Goal: Task Accomplishment & Management: Manage account settings

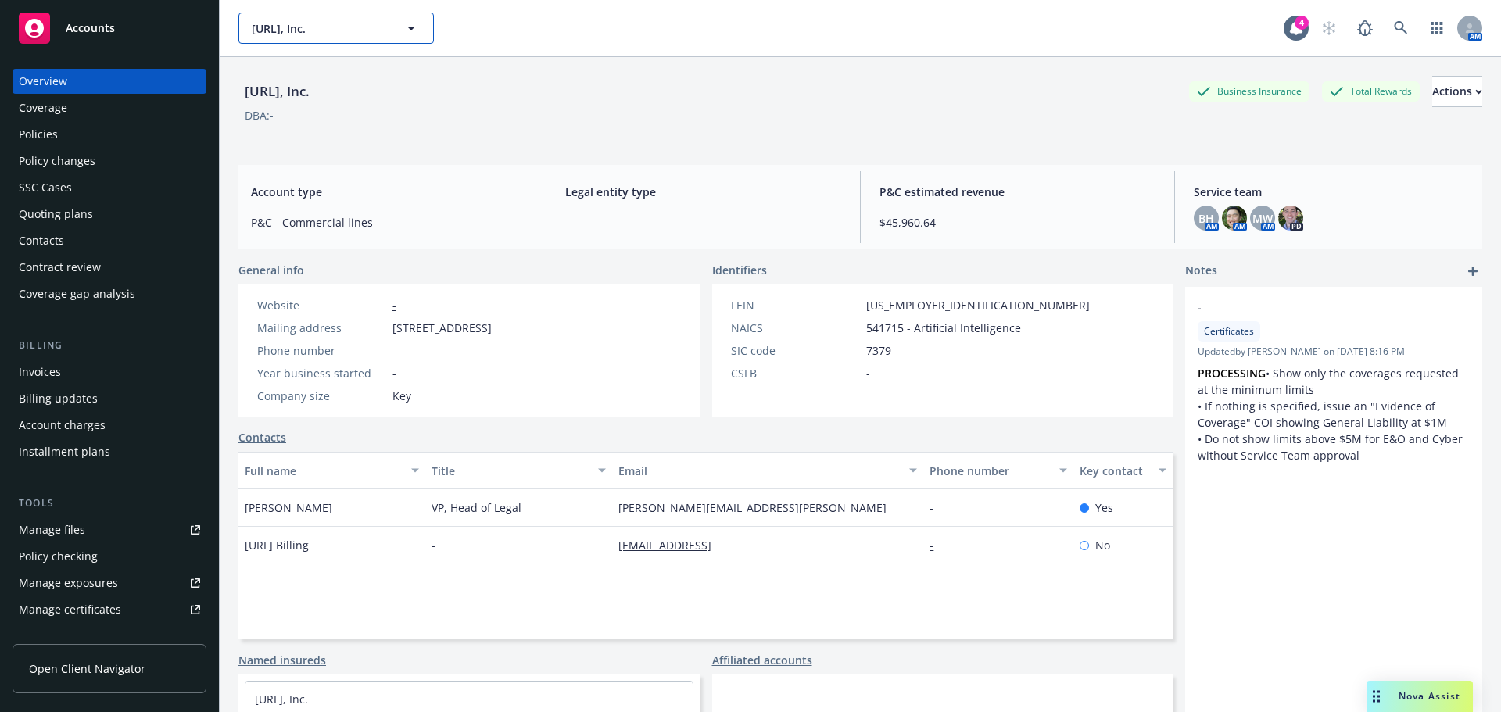
click at [325, 29] on span "[URL], Inc." at bounding box center [319, 28] width 135 height 16
type input "[PERSON_NAME]"
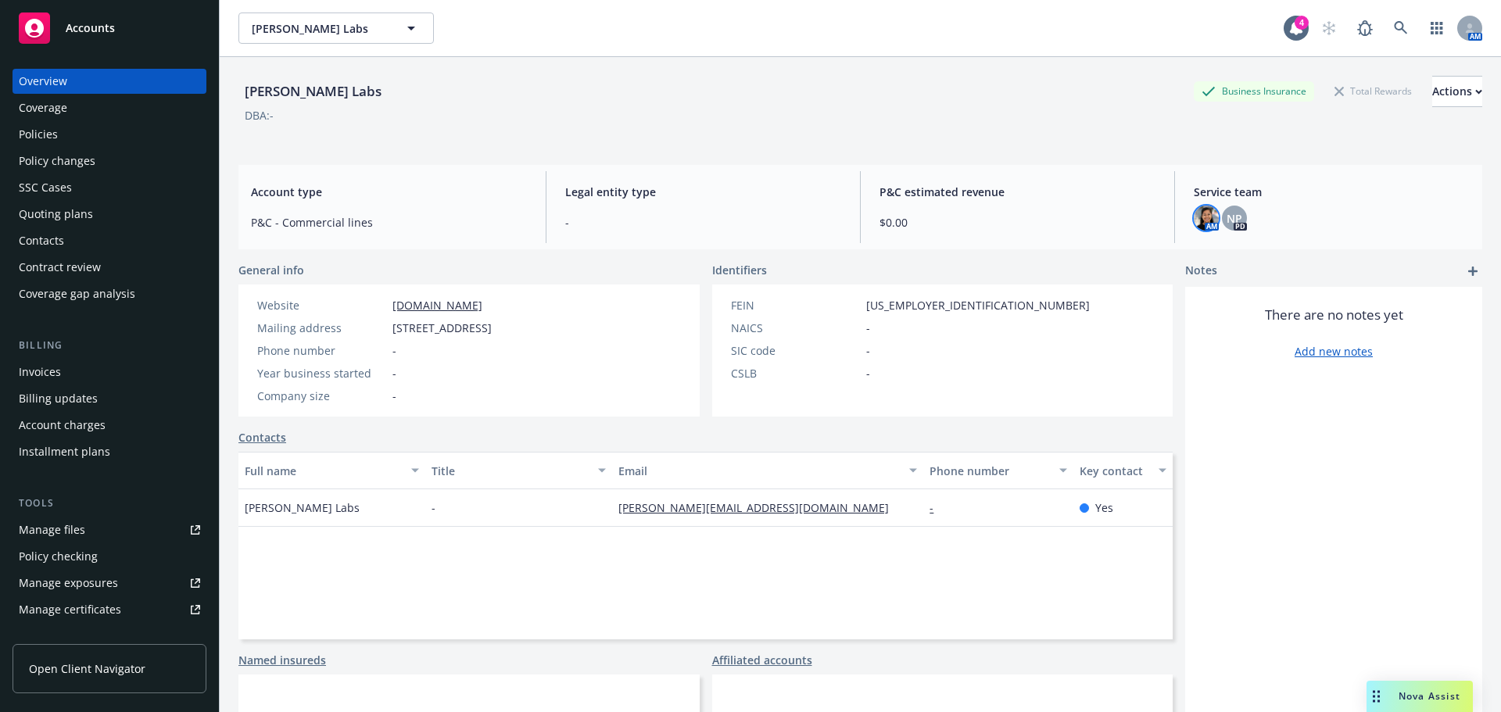
click at [1194, 223] on img at bounding box center [1206, 218] width 25 height 25
click at [1226, 217] on span "NP" at bounding box center [1234, 218] width 16 height 16
drag, startPoint x: 320, startPoint y: 35, endPoint x: 302, endPoint y: 27, distance: 20.3
click at [299, 30] on span "Clara Labs" at bounding box center [319, 28] width 135 height 16
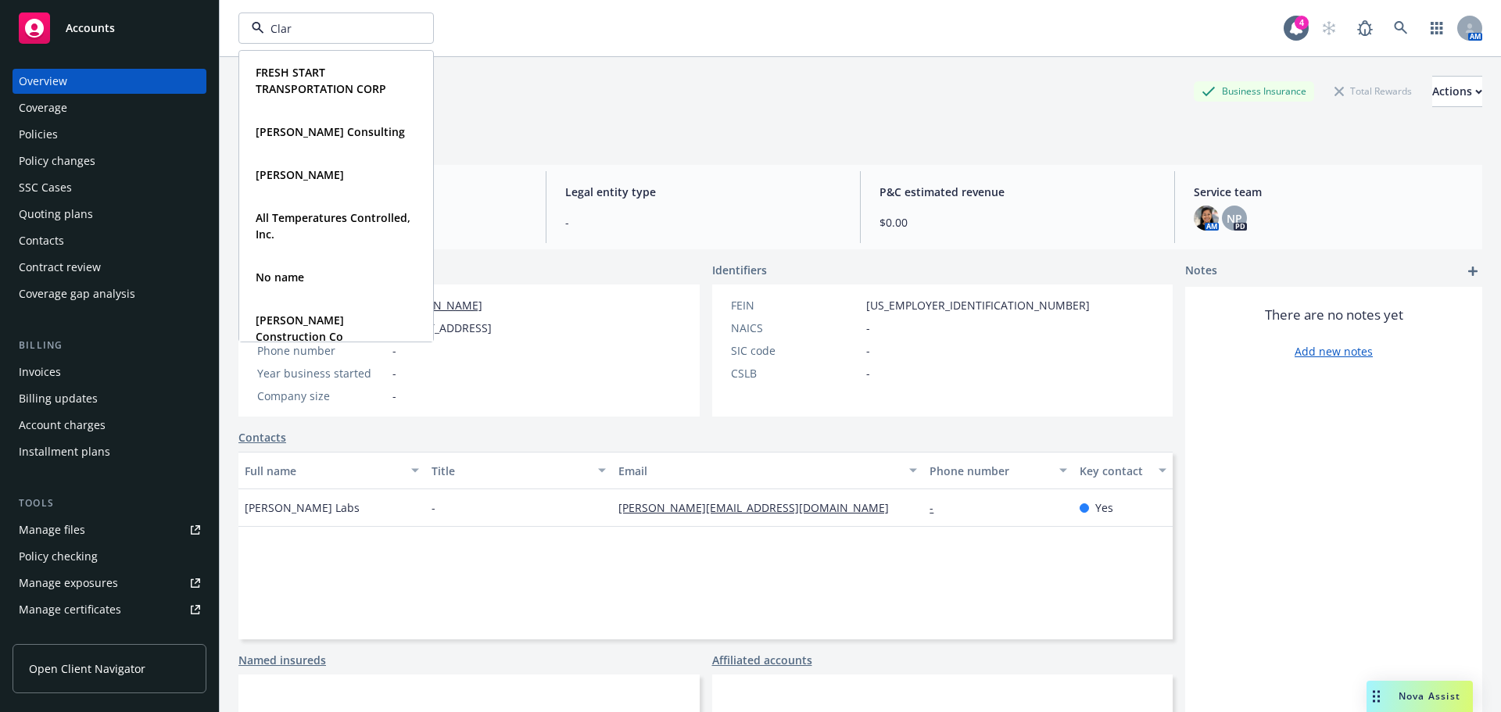
type input "Clara"
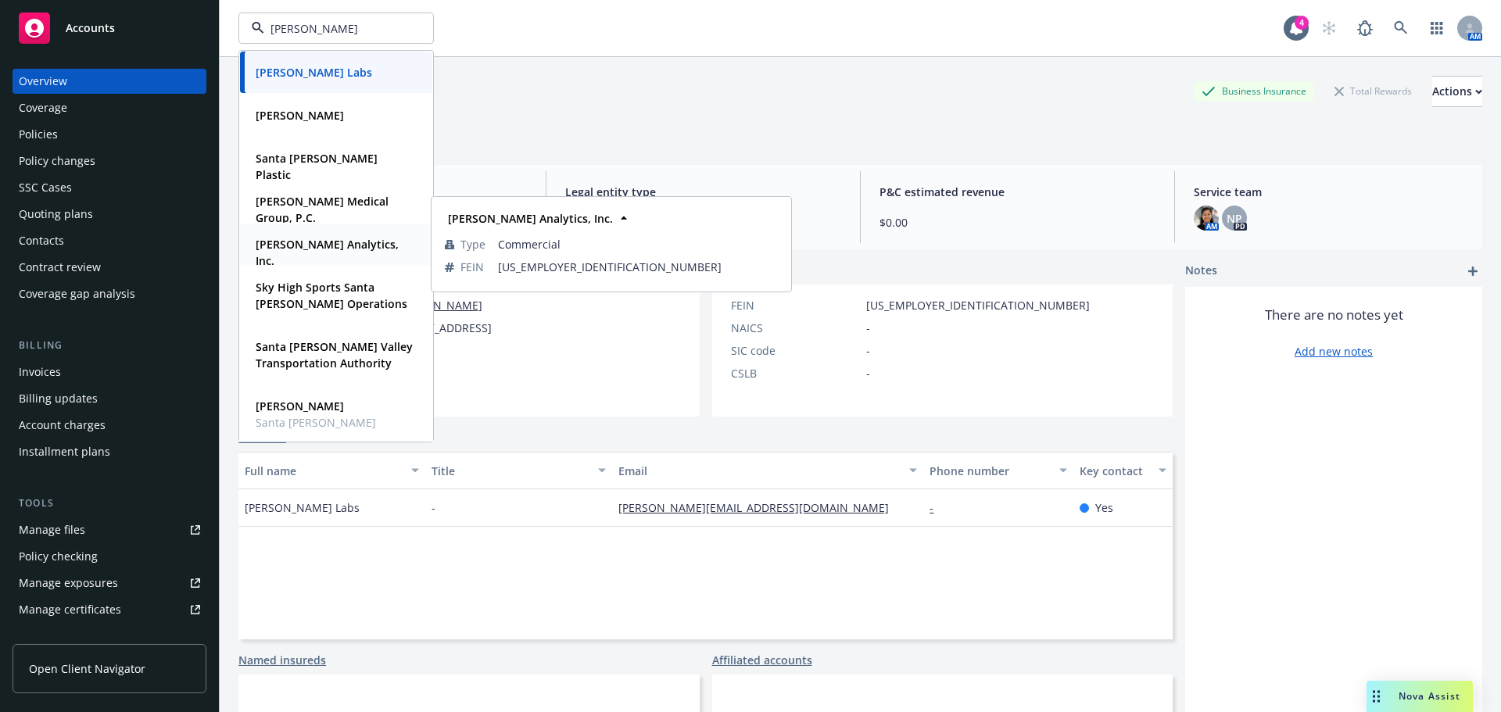
click at [310, 231] on div "Clara Analytics, Inc. Type Commercial FEIN 82-2719773" at bounding box center [336, 253] width 192 height 58
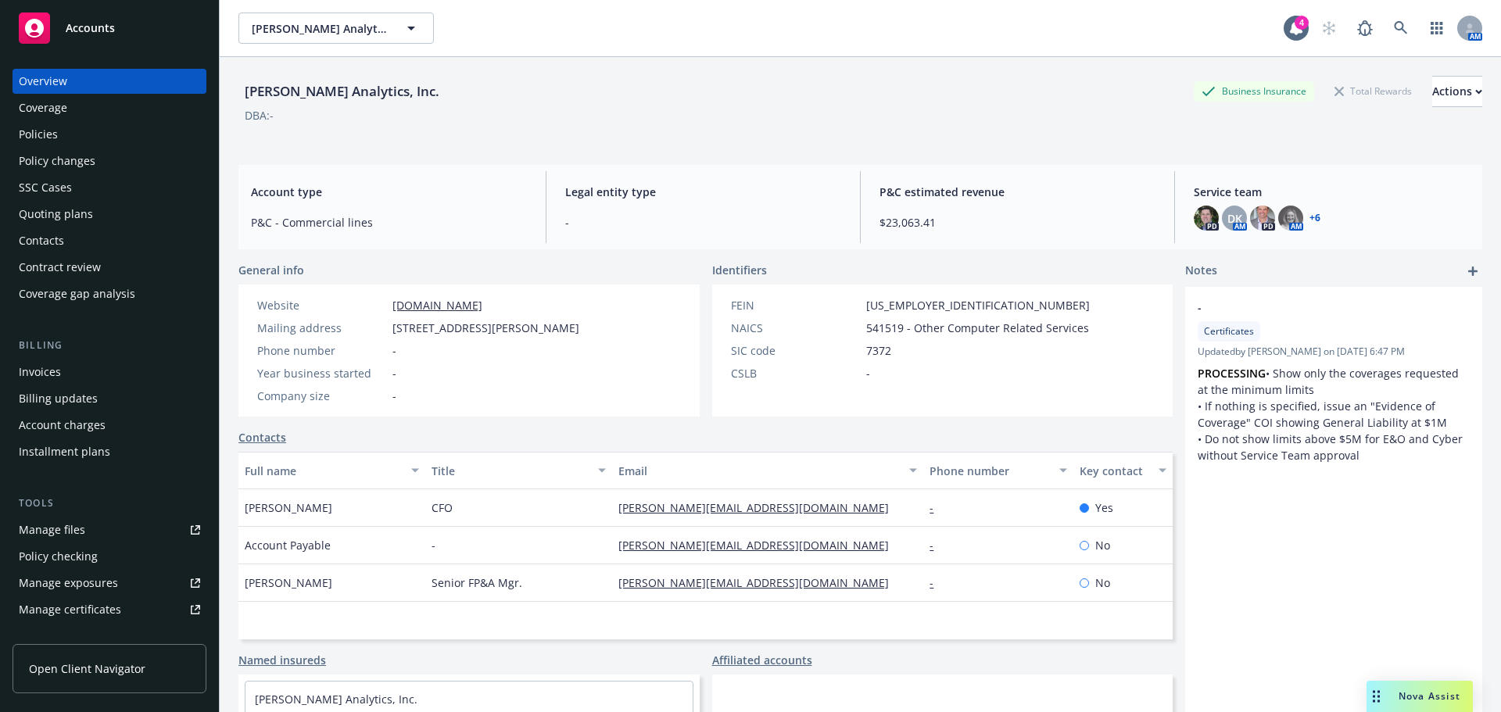
click at [1309, 213] on link "+ 6" at bounding box center [1314, 217] width 11 height 9
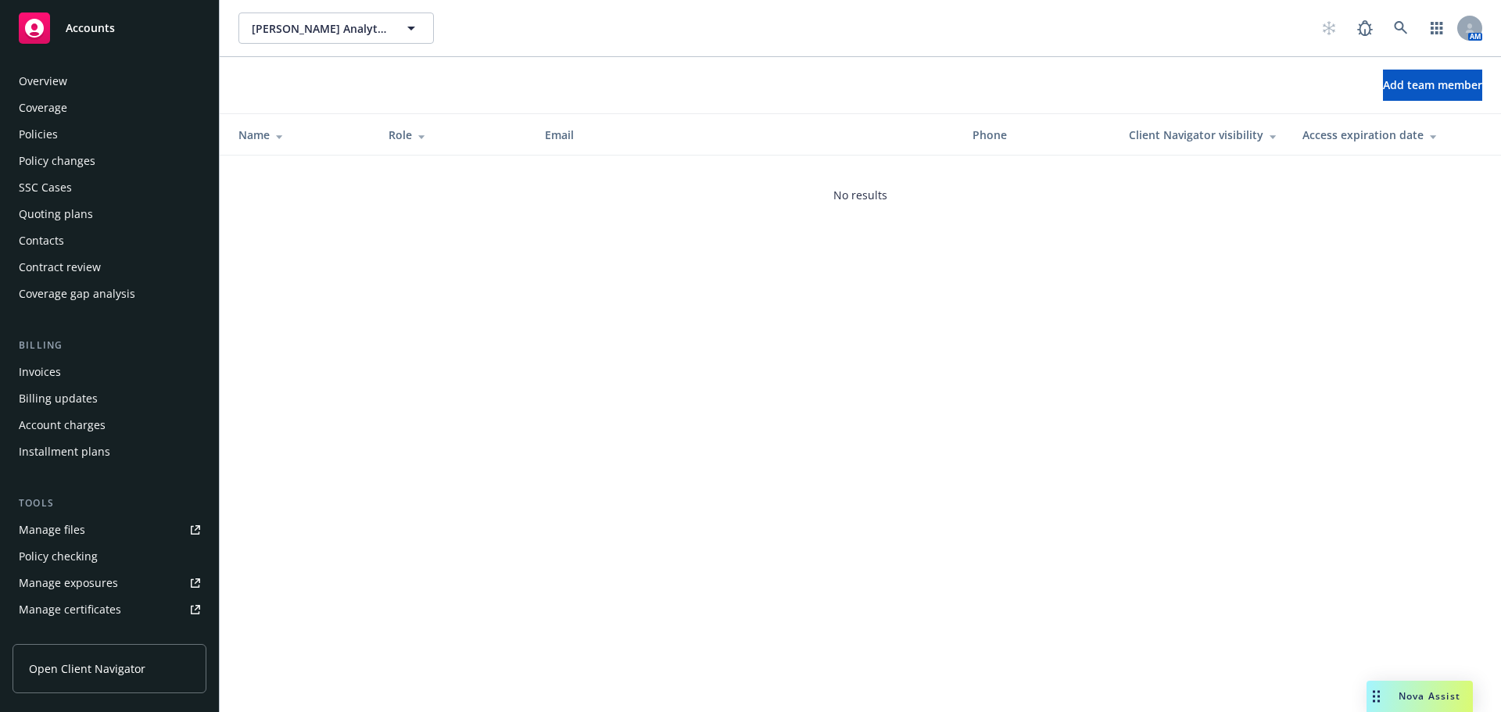
scroll to position [333, 0]
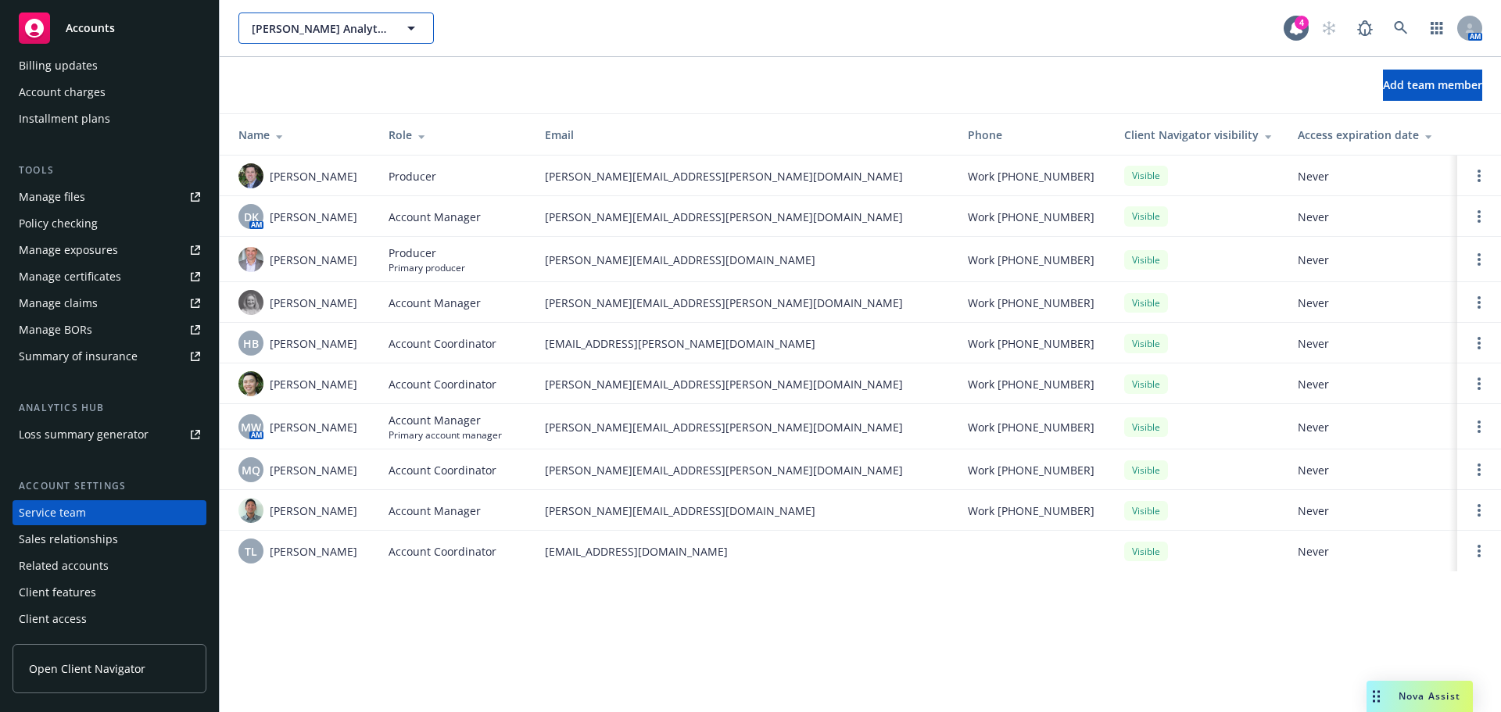
click at [360, 28] on span "[PERSON_NAME] Analytics, Inc." at bounding box center [319, 28] width 135 height 16
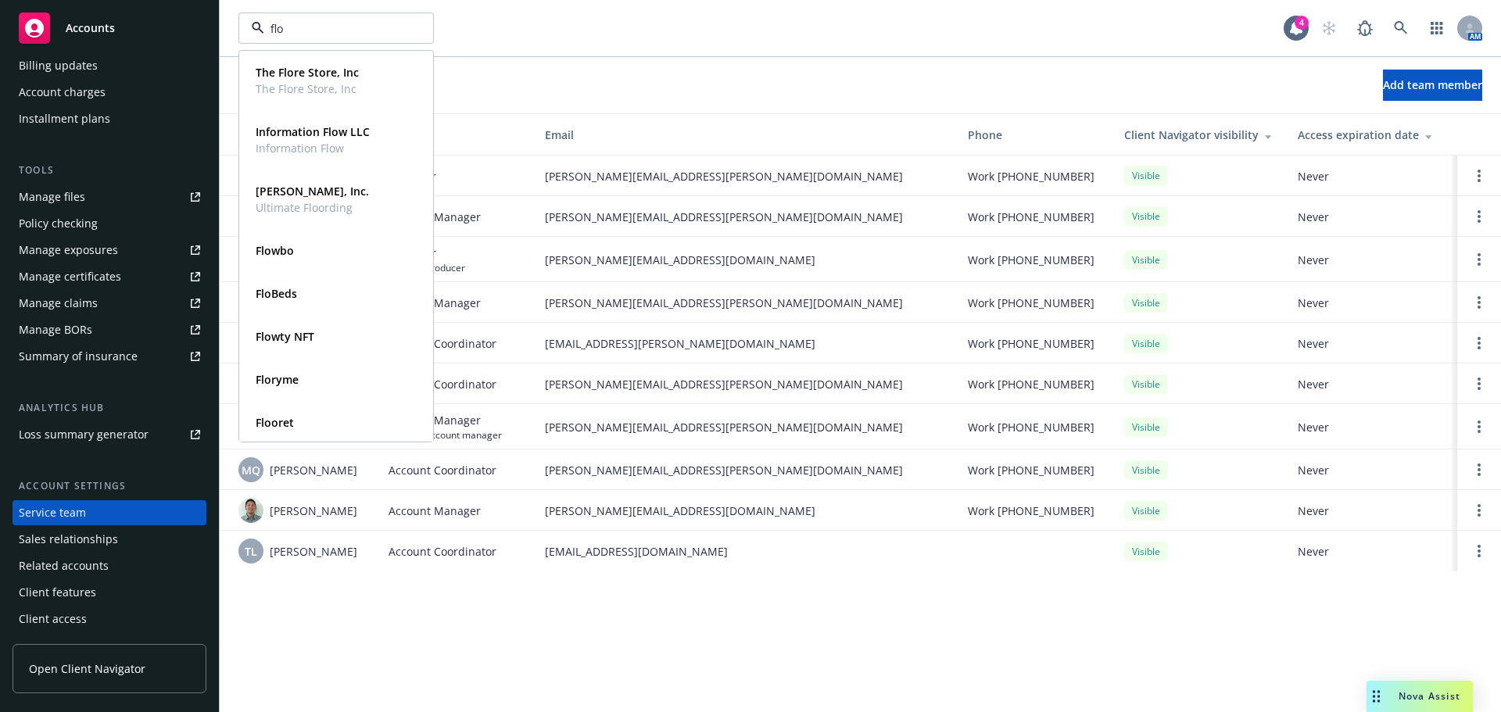
type input "floq"
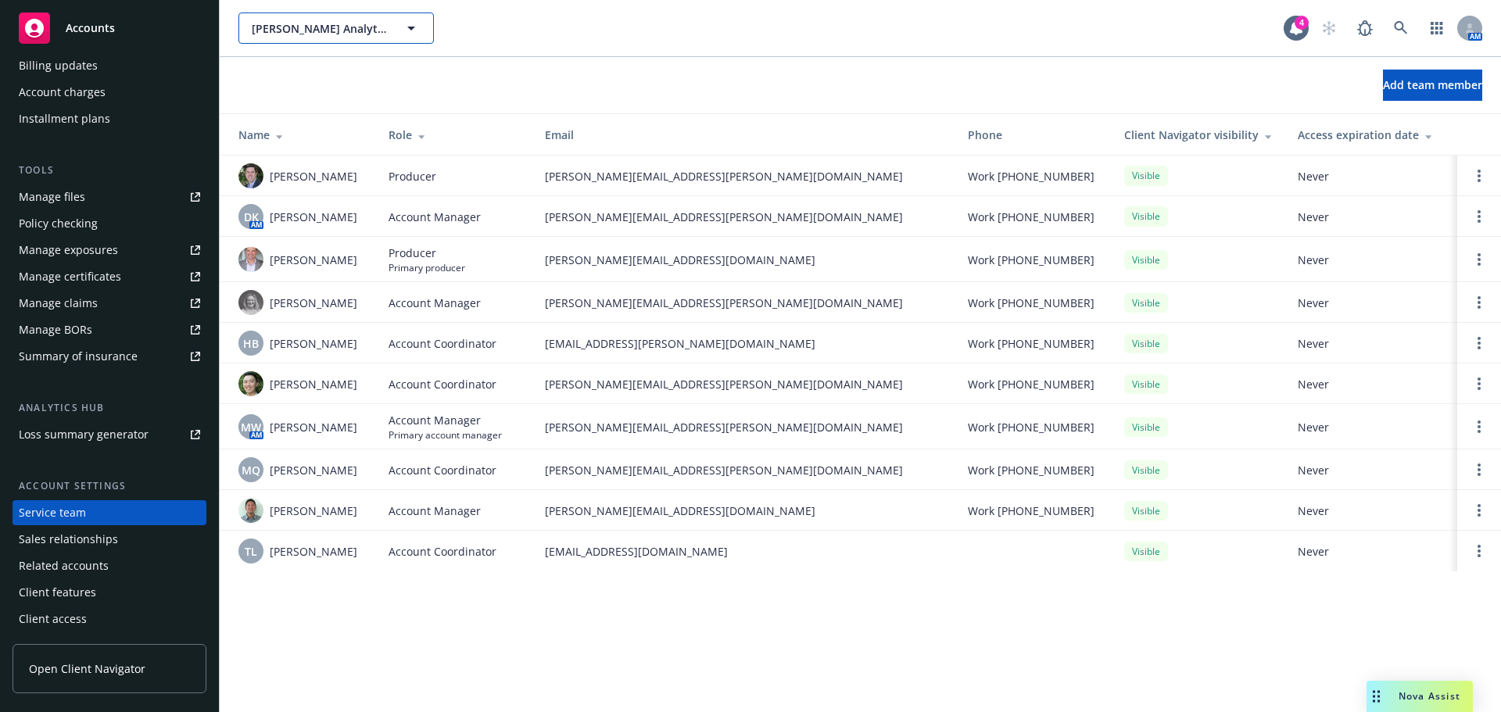
click at [307, 28] on span "[PERSON_NAME] Analytics, Inc." at bounding box center [319, 28] width 135 height 16
type input "[PERSON_NAME] an"
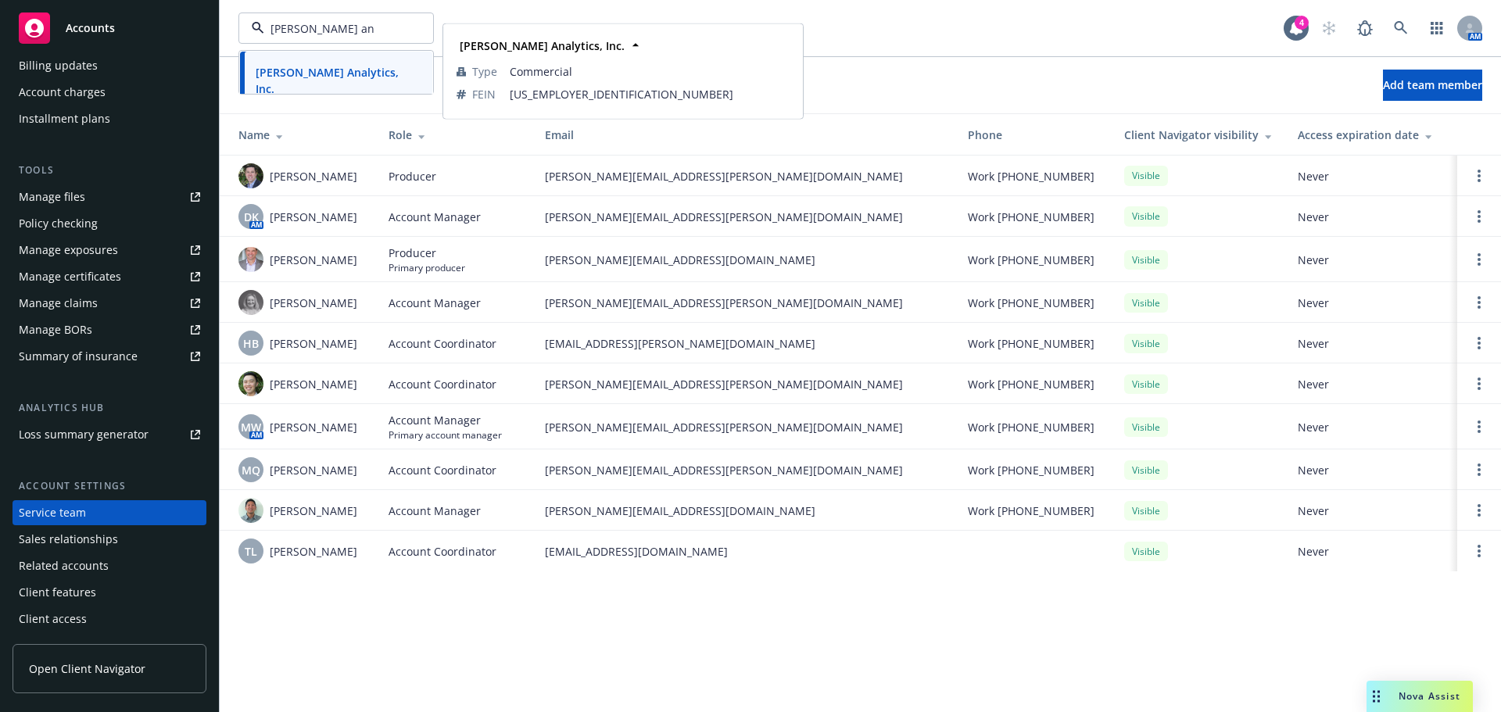
click at [303, 69] on strong "[PERSON_NAME] Analytics, Inc." at bounding box center [327, 80] width 143 height 31
type input "[PERSON_NAME] Analytics, Inc."
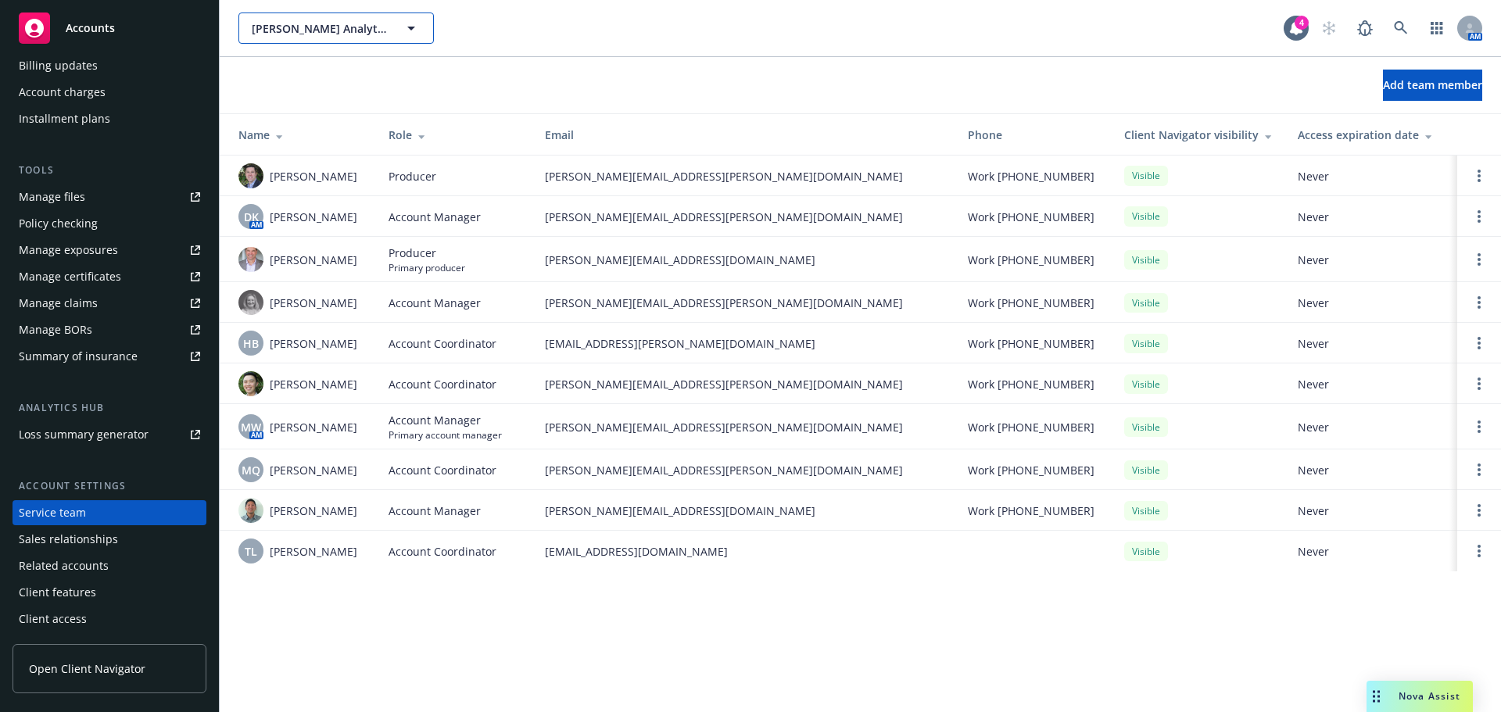
click at [326, 26] on span "[PERSON_NAME] Analytics, Inc." at bounding box center [319, 28] width 135 height 16
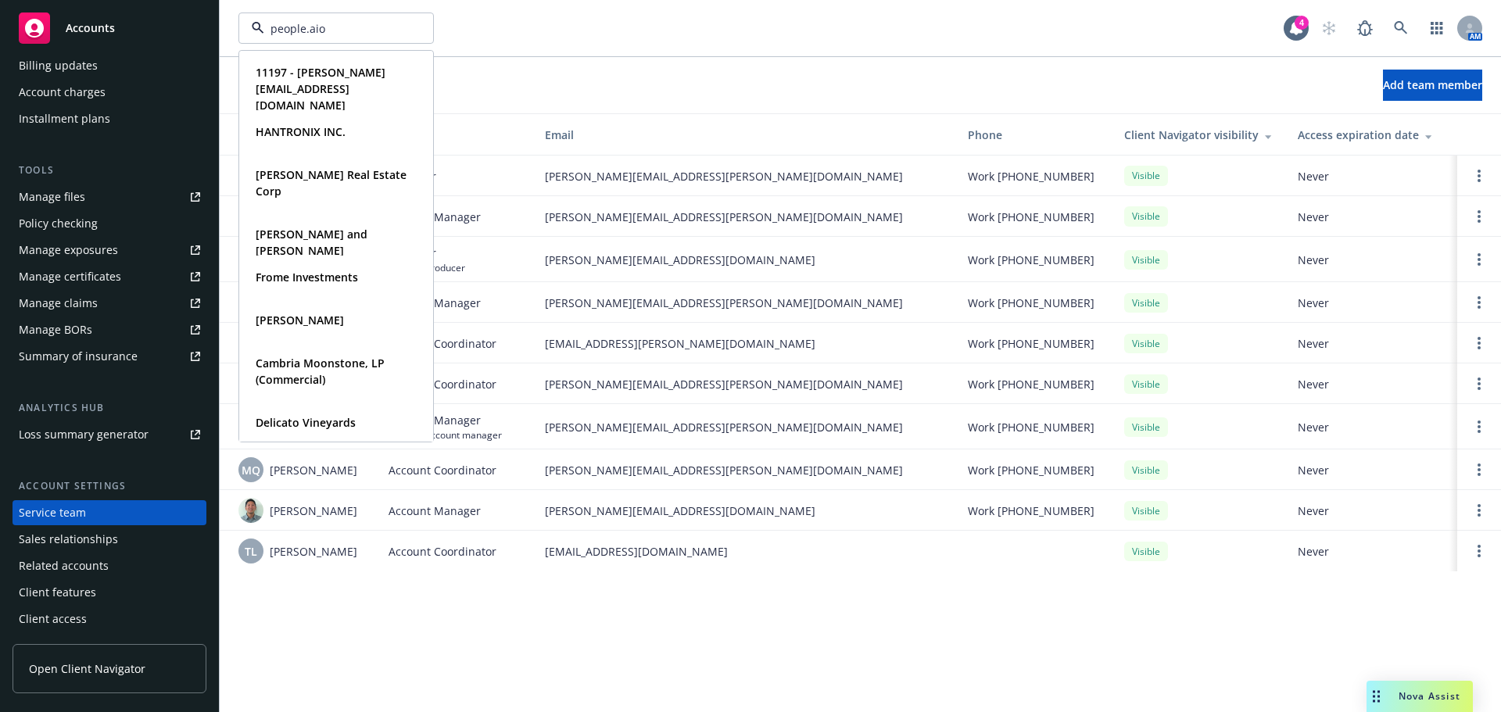
type input "[URL]"
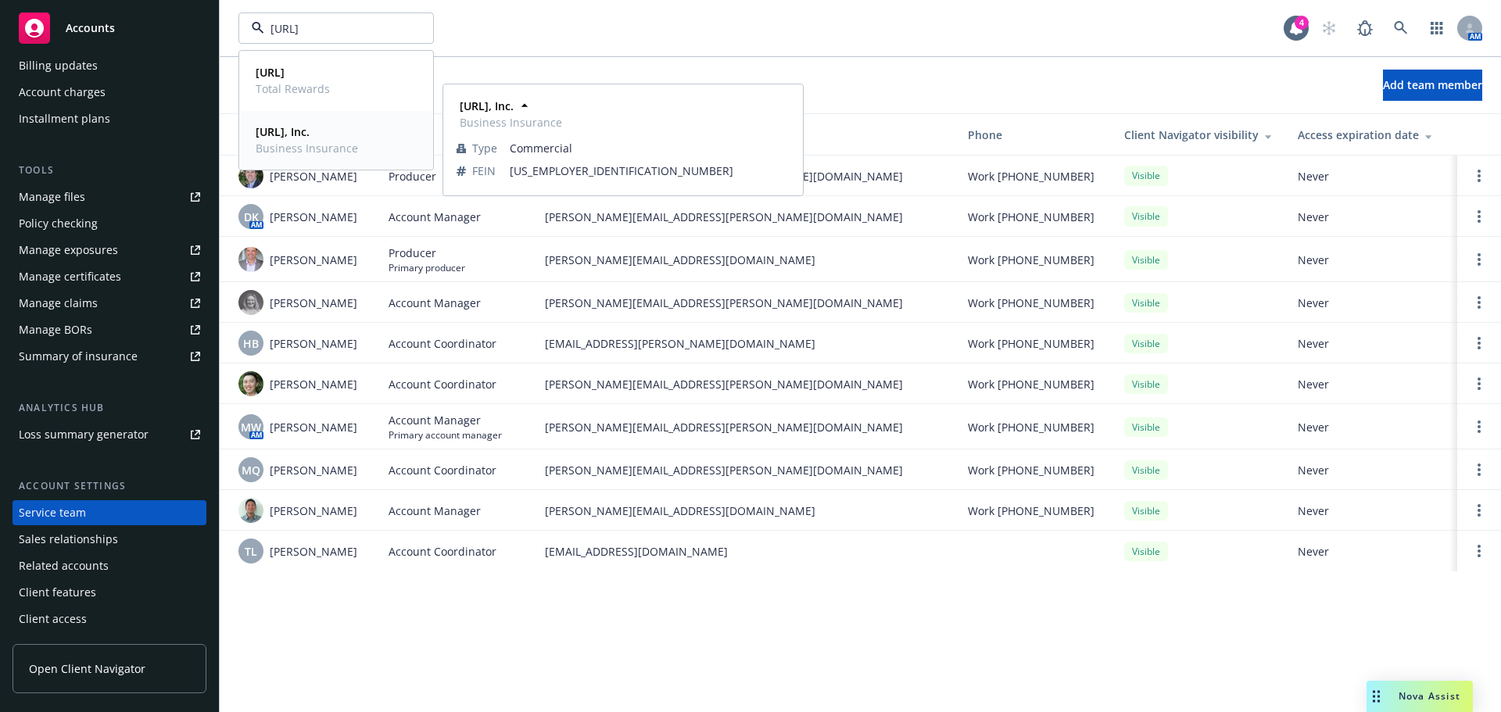
click at [299, 149] on span "Business Insurance" at bounding box center [307, 148] width 102 height 16
